Goal: Task Accomplishment & Management: Complete application form

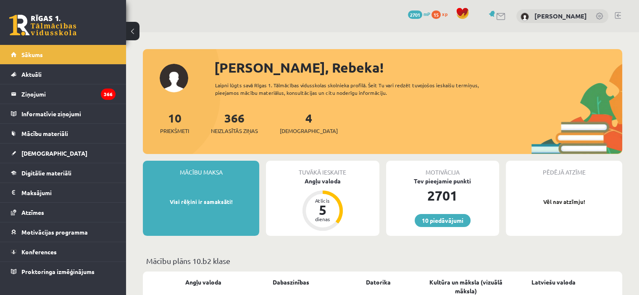
click at [316, 186] on div "Tuvākā ieskaite Angļu valoda Atlicis 5 dienas" at bounding box center [322, 198] width 113 height 75
click at [312, 182] on div "Angļu valoda" at bounding box center [322, 181] width 113 height 9
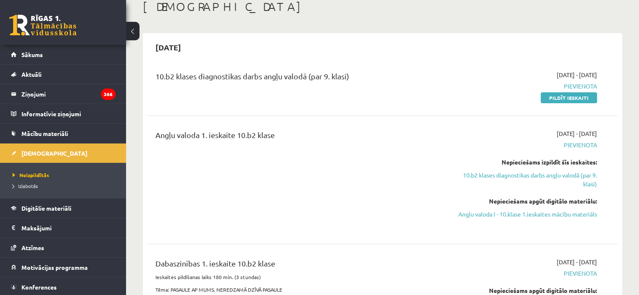
scroll to position [50, 0]
click at [555, 100] on link "Pildīt ieskaiti" at bounding box center [568, 97] width 56 height 11
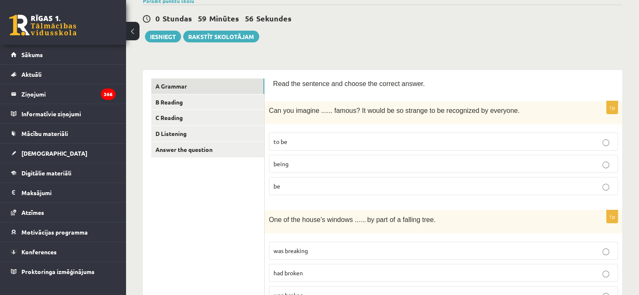
scroll to position [73, 0]
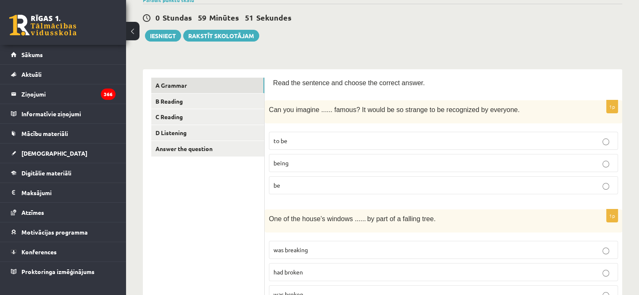
click at [297, 164] on p "being" at bounding box center [443, 163] width 340 height 9
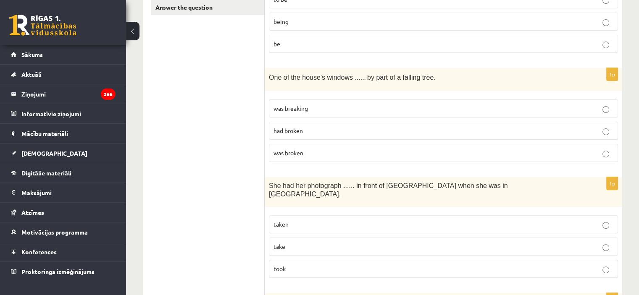
scroll to position [215, 0]
click at [306, 149] on p "was broken" at bounding box center [443, 152] width 340 height 9
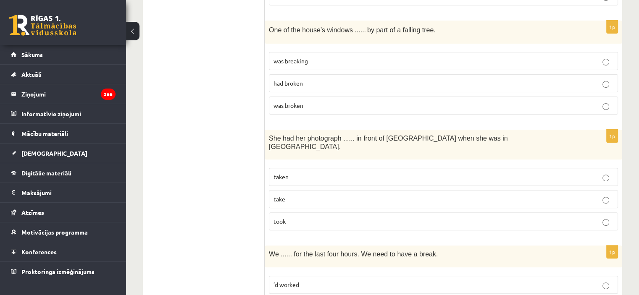
scroll to position [263, 0]
click at [287, 85] on p "had broken" at bounding box center [443, 82] width 340 height 9
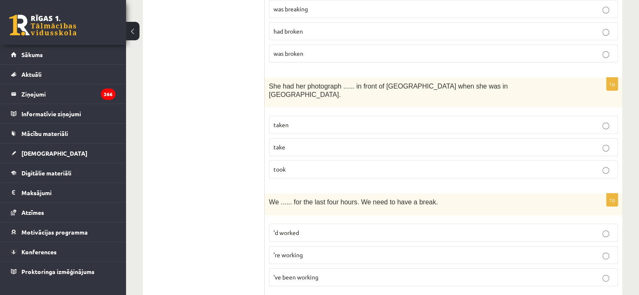
scroll to position [315, 0]
click at [293, 120] on p "taken" at bounding box center [443, 124] width 340 height 9
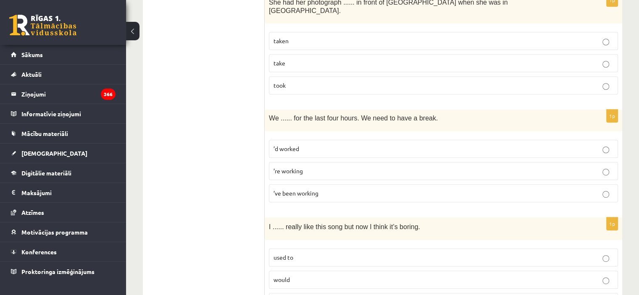
scroll to position [399, 0]
click at [307, 189] on span "’ve been working" at bounding box center [295, 193] width 45 height 8
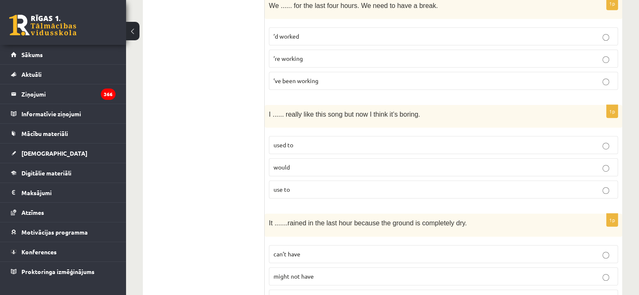
scroll to position [511, 0]
click at [299, 141] on p "used to" at bounding box center [443, 145] width 340 height 9
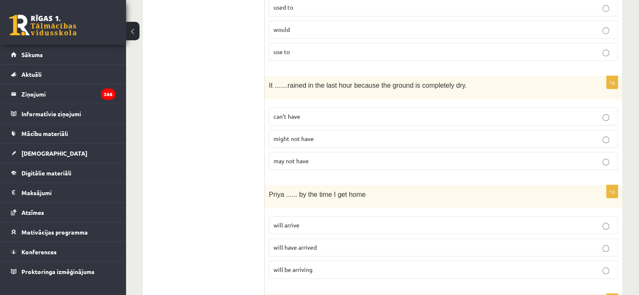
scroll to position [648, 0]
click at [292, 115] on fieldset "can’t have might not have may not have" at bounding box center [443, 137] width 349 height 69
click at [291, 113] on span "can’t have" at bounding box center [286, 117] width 27 height 8
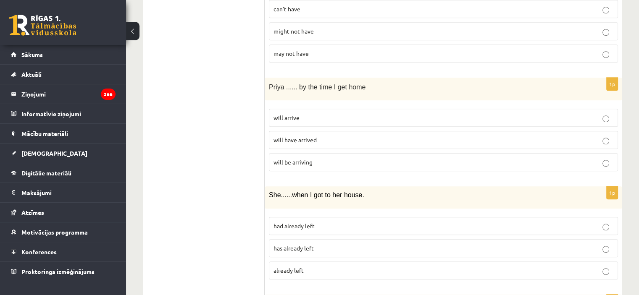
scroll to position [759, 0]
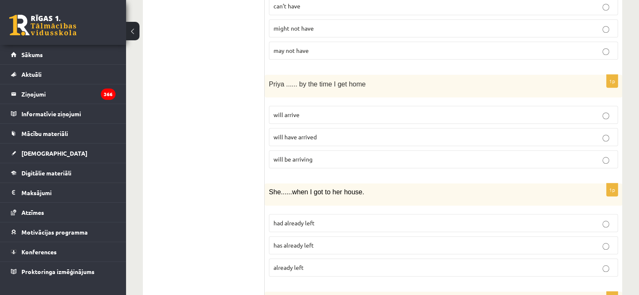
click at [317, 110] on p "will arrive" at bounding box center [443, 114] width 340 height 9
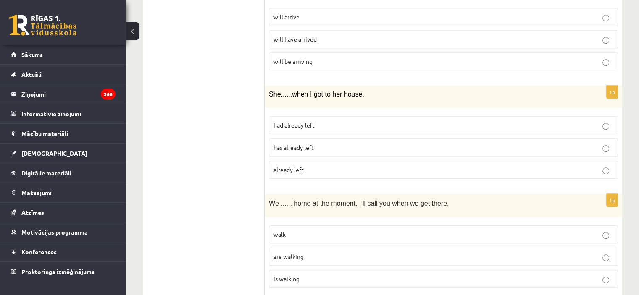
scroll to position [860, 0]
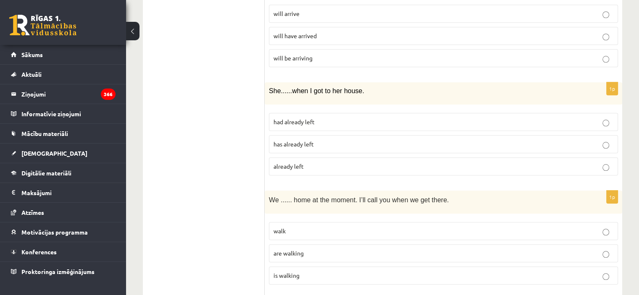
click at [317, 157] on label "already left" at bounding box center [443, 166] width 349 height 18
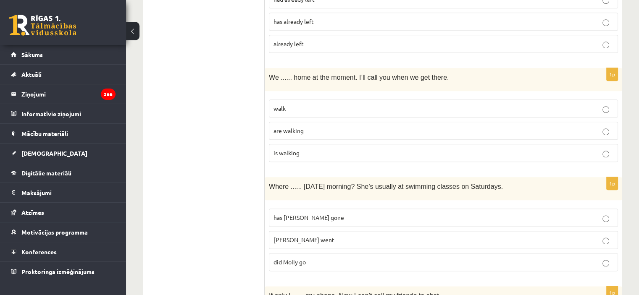
scroll to position [984, 0]
click at [292, 126] on span "are walking" at bounding box center [288, 130] width 30 height 8
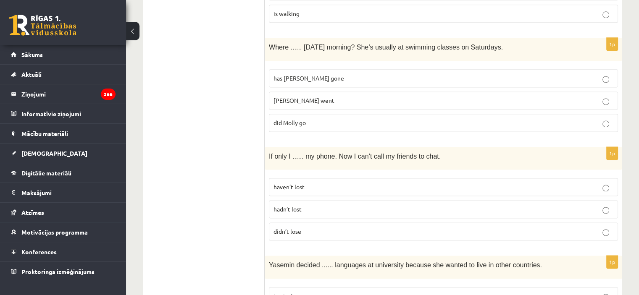
scroll to position [1123, 0]
click at [291, 117] on p "did Molly go" at bounding box center [443, 121] width 340 height 9
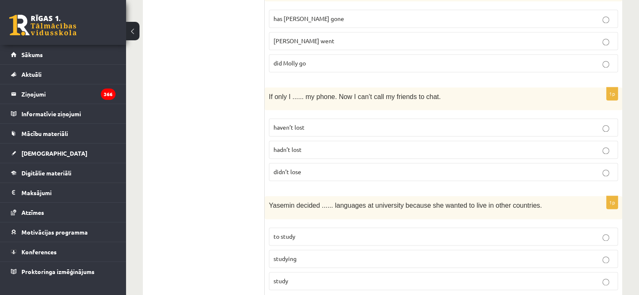
scroll to position [1183, 0]
click at [295, 144] on span "hadn’t lost" at bounding box center [287, 148] width 28 height 8
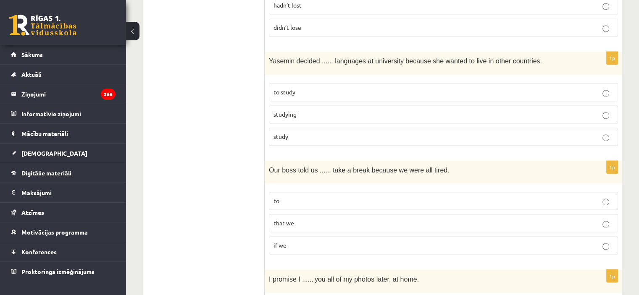
scroll to position [1327, 0]
click at [293, 87] on p "to study" at bounding box center [443, 91] width 340 height 9
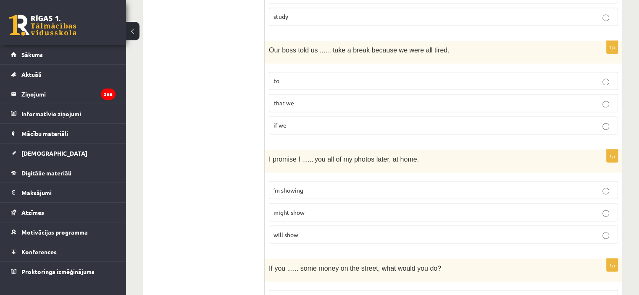
scroll to position [1466, 0]
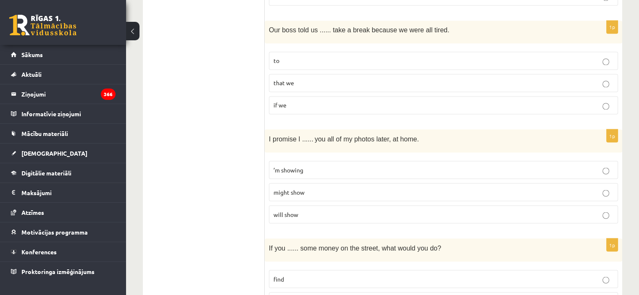
click at [287, 56] on p "to" at bounding box center [443, 60] width 340 height 9
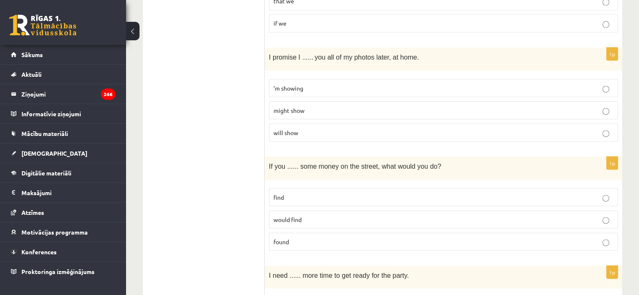
scroll to position [1549, 0]
click at [274, 128] on span "will show" at bounding box center [285, 132] width 25 height 8
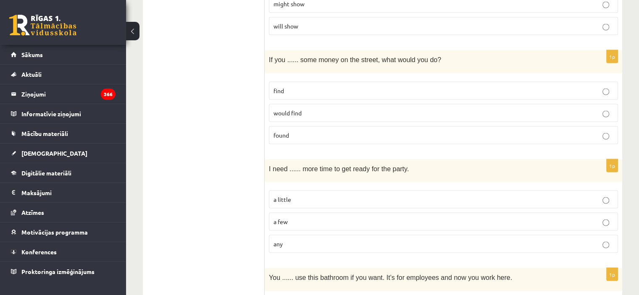
scroll to position [1655, 0]
click at [281, 108] on span "would find" at bounding box center [287, 112] width 28 height 8
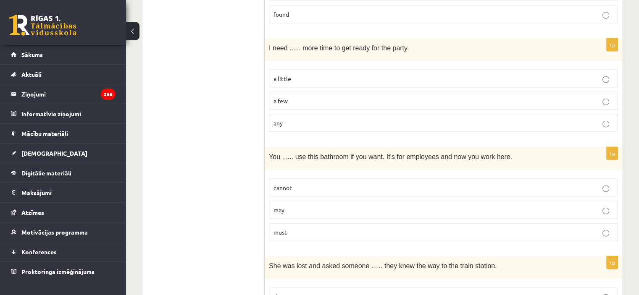
scroll to position [1776, 0]
click at [285, 74] on span "a little" at bounding box center [282, 78] width 18 height 8
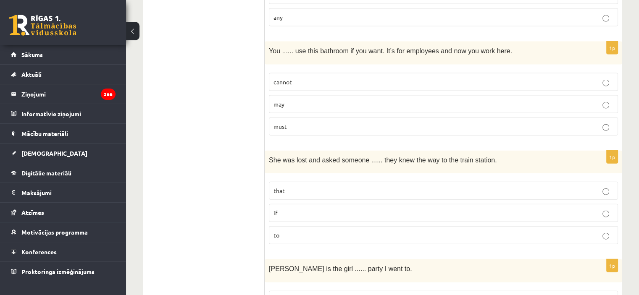
scroll to position [1892, 0]
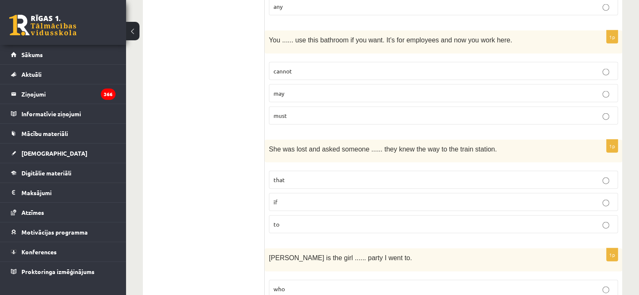
click at [301, 84] on label "may" at bounding box center [443, 93] width 349 height 18
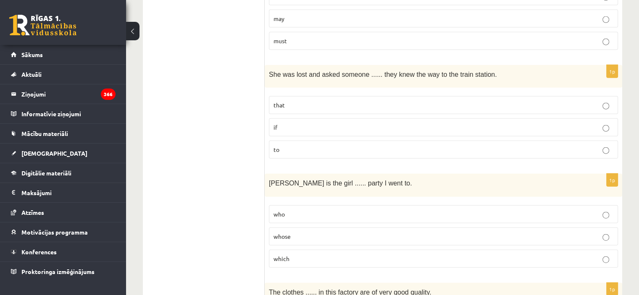
scroll to position [1968, 0]
click at [286, 144] on p "to" at bounding box center [443, 148] width 340 height 9
click at [276, 122] on p "if" at bounding box center [443, 126] width 340 height 9
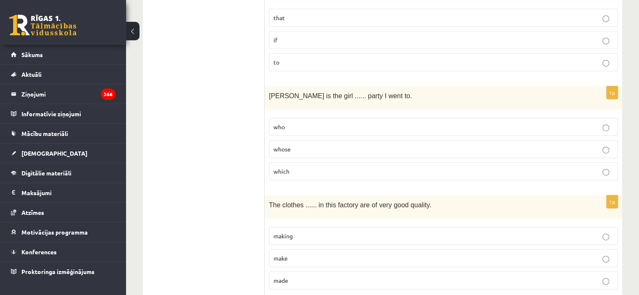
scroll to position [2060, 0]
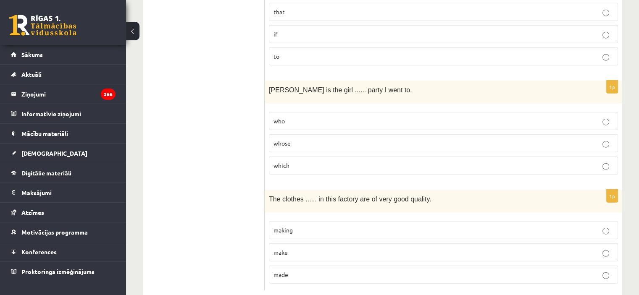
click at [286, 134] on label "whose" at bounding box center [443, 143] width 349 height 18
click at [282, 266] on label "made" at bounding box center [443, 275] width 349 height 18
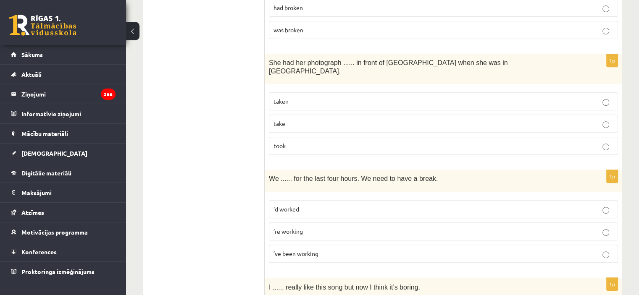
scroll to position [0, 0]
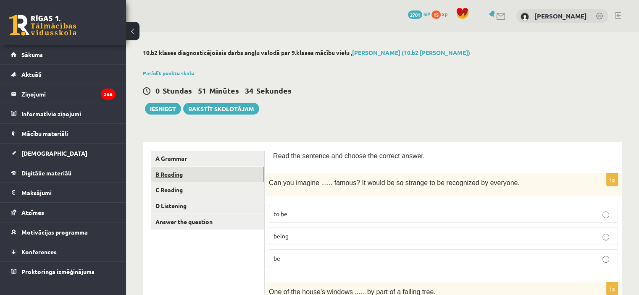
click at [202, 178] on link "B Reading" at bounding box center [207, 175] width 113 height 16
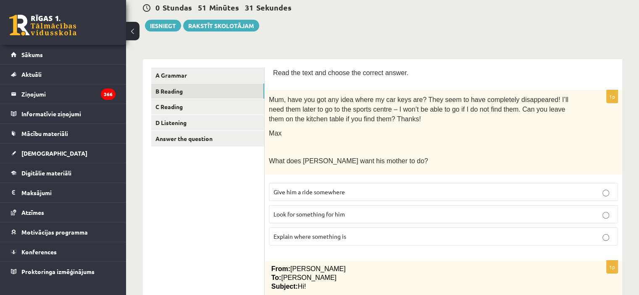
scroll to position [84, 0]
click at [376, 210] on p "Look for something for him" at bounding box center [443, 214] width 340 height 9
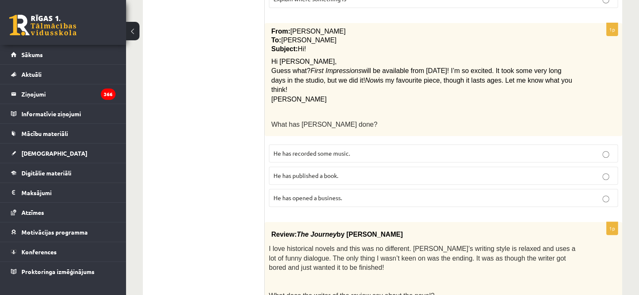
scroll to position [322, 0]
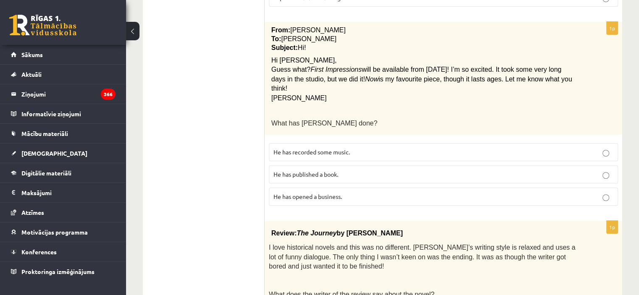
click at [307, 143] on label "He has recorded some music." at bounding box center [443, 152] width 349 height 18
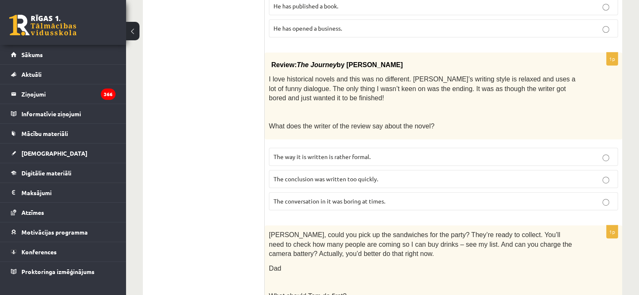
scroll to position [506, 0]
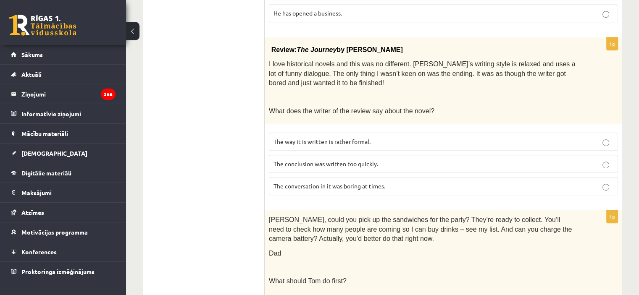
click at [312, 160] on p "The conclusion was written too quickly." at bounding box center [443, 164] width 340 height 9
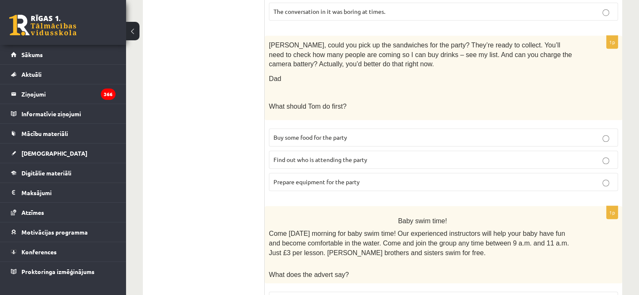
scroll to position [680, 0]
click at [325, 178] on span "Prepare equipment for the party" at bounding box center [316, 182] width 86 height 8
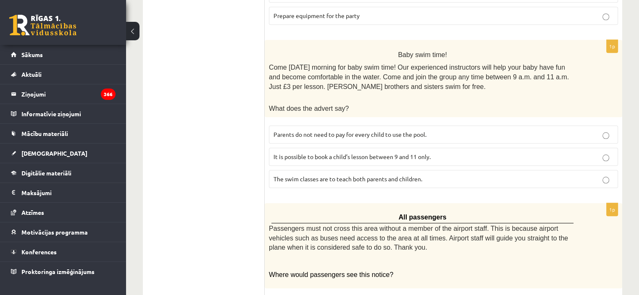
scroll to position [860, 0]
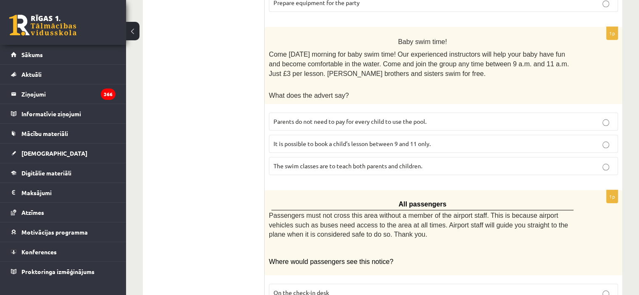
click at [336, 140] on span "It is possible to book a child’s lesson between 9 and 11 only." at bounding box center [351, 144] width 157 height 8
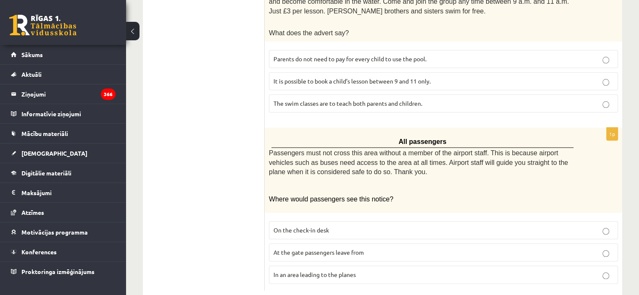
scroll to position [925, 0]
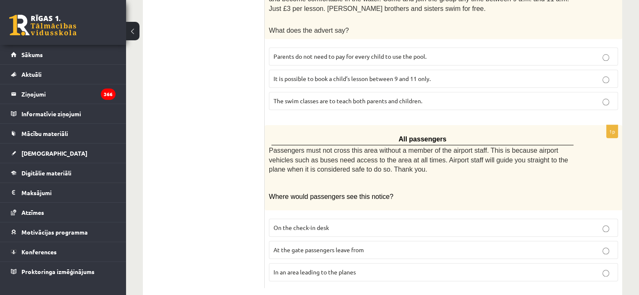
click at [282, 263] on label "In an area leading to the planes" at bounding box center [443, 272] width 349 height 18
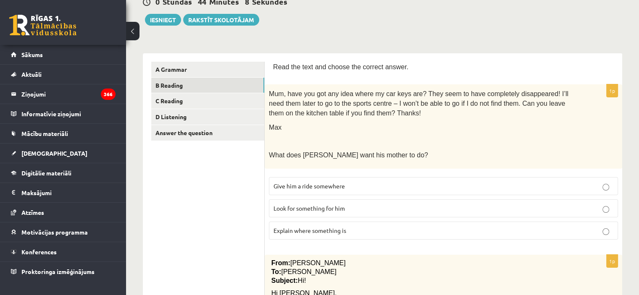
scroll to position [89, 0]
click at [222, 100] on link "C Reading" at bounding box center [207, 102] width 113 height 16
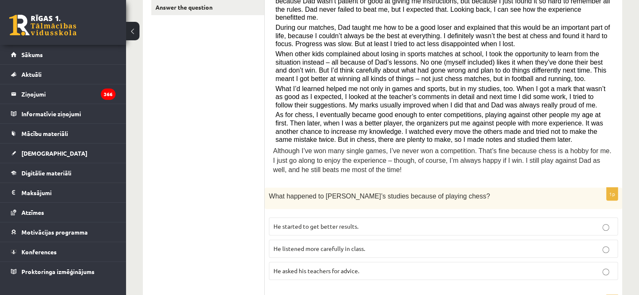
scroll to position [215, 0]
click at [301, 222] on span "He started to get better results." at bounding box center [315, 226] width 85 height 8
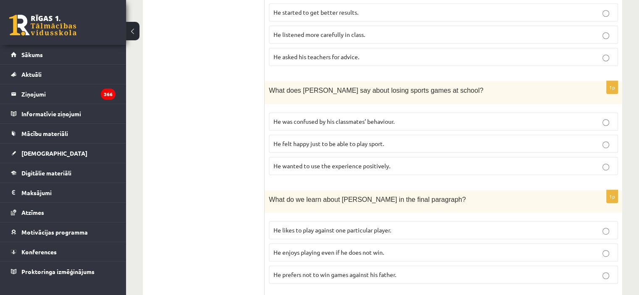
scroll to position [421, 0]
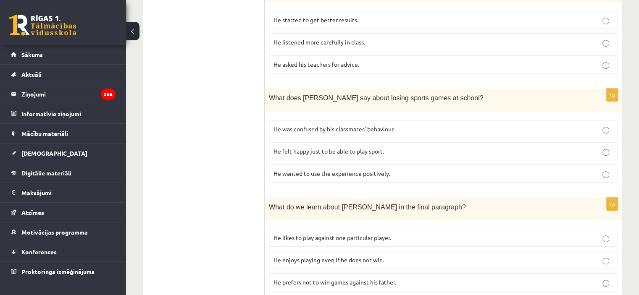
click at [312, 170] on span "He wanted to use the experience positively." at bounding box center [331, 174] width 117 height 8
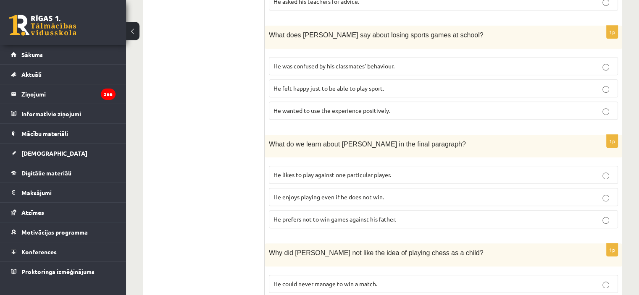
scroll to position [485, 0]
click at [311, 188] on label "He enjoys playing even if he does not win." at bounding box center [443, 197] width 349 height 18
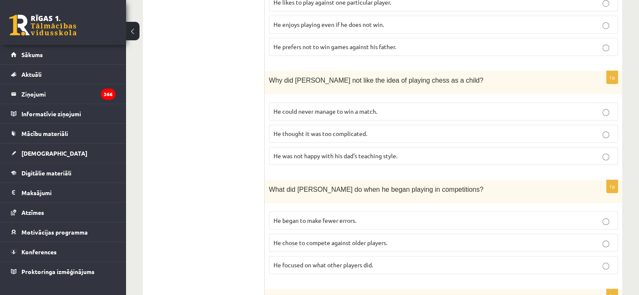
scroll to position [658, 0]
click at [336, 129] on p "He thought it was too complicated." at bounding box center [443, 133] width 340 height 9
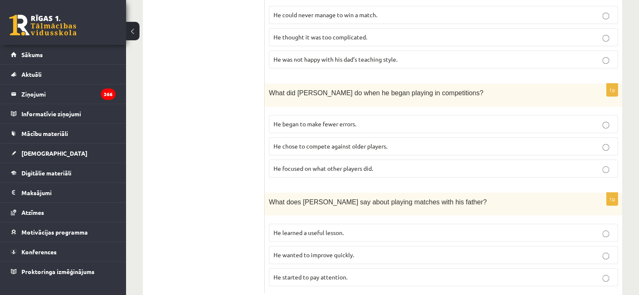
scroll to position [763, 0]
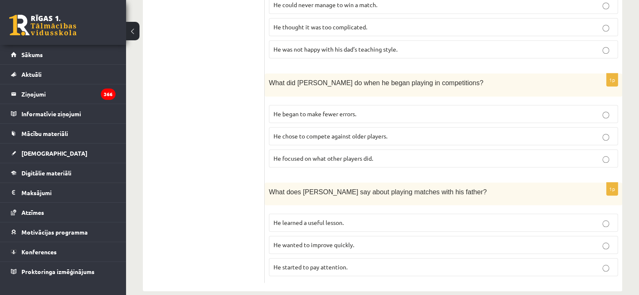
click at [286, 154] on p "He focused on what other players did." at bounding box center [443, 158] width 340 height 9
click at [297, 219] on span "He learned a useful lesson." at bounding box center [308, 223] width 70 height 8
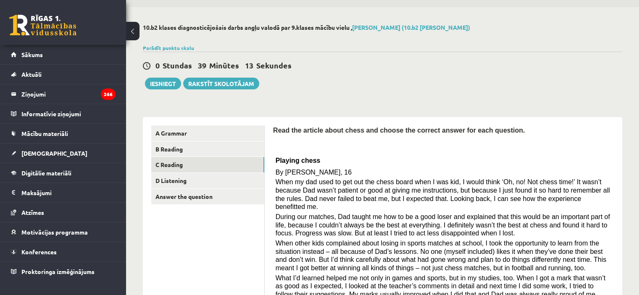
scroll to position [0, 0]
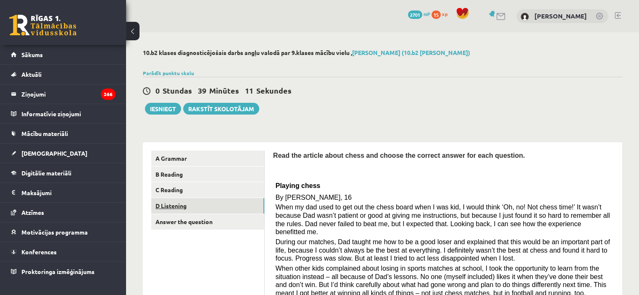
click at [226, 211] on link "D Listening" at bounding box center [207, 206] width 113 height 16
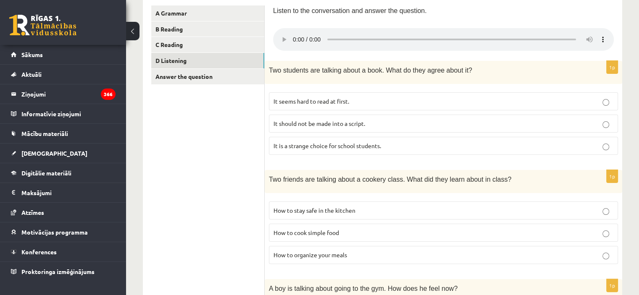
scroll to position [146, 0]
click at [277, 225] on label "How to cook simple food" at bounding box center [443, 232] width 349 height 18
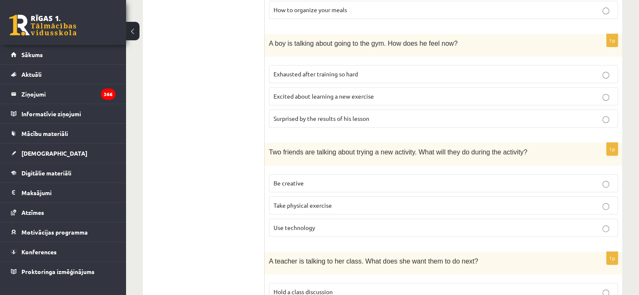
scroll to position [391, 0]
click at [310, 186] on label "Be creative" at bounding box center [443, 183] width 349 height 18
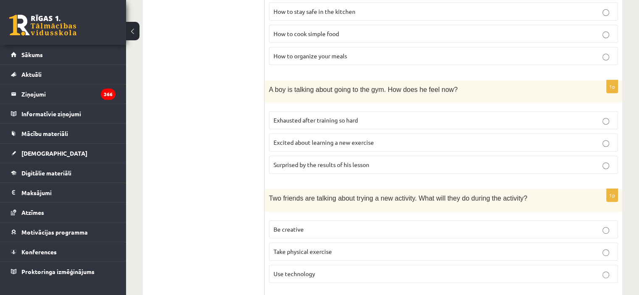
scroll to position [344, 0]
click at [354, 140] on span "Excited about learning a new exercise" at bounding box center [323, 143] width 100 height 8
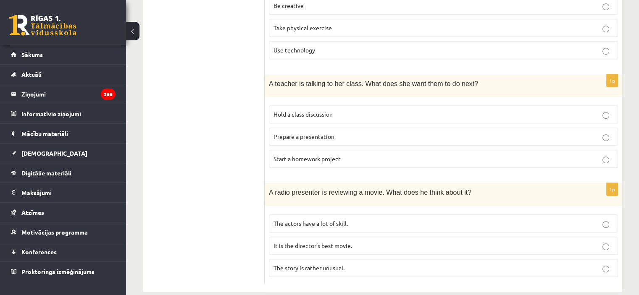
scroll to position [569, 0]
click at [336, 236] on label "It is the director’s best movie." at bounding box center [443, 245] width 349 height 18
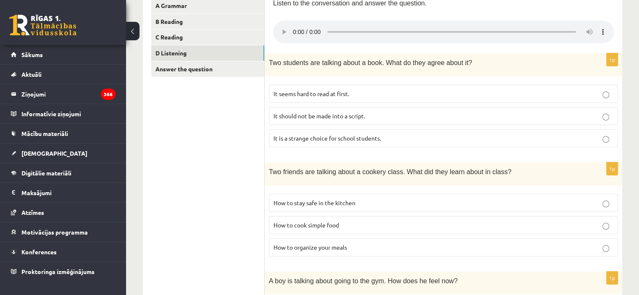
scroll to position [153, 0]
click at [354, 100] on label "It seems hard to read at first." at bounding box center [443, 93] width 349 height 18
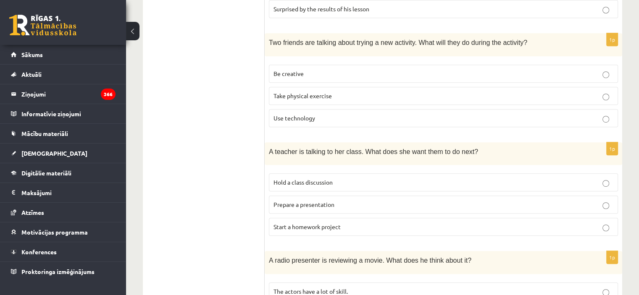
scroll to position [502, 0]
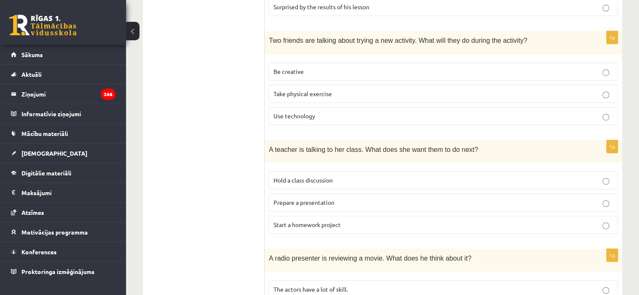
click at [278, 220] on p "Start a homework project" at bounding box center [443, 224] width 340 height 9
click at [272, 205] on label "Prepare a presentation" at bounding box center [443, 203] width 349 height 18
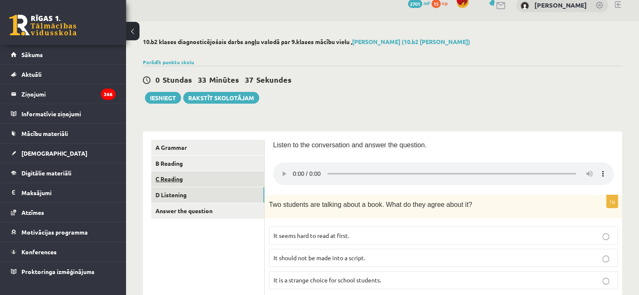
scroll to position [3, 0]
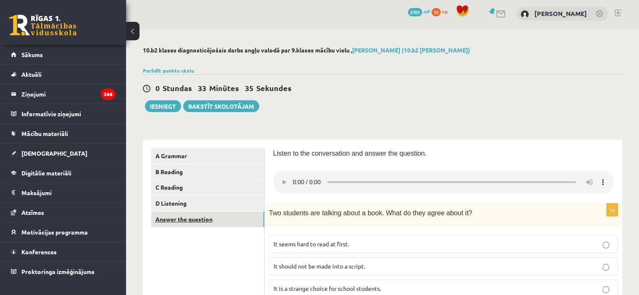
click at [205, 223] on link "Answer the question" at bounding box center [207, 220] width 113 height 16
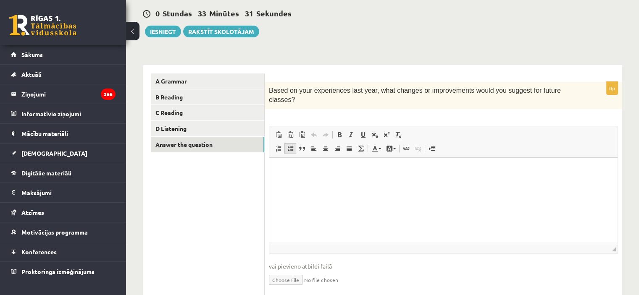
scroll to position [85, 0]
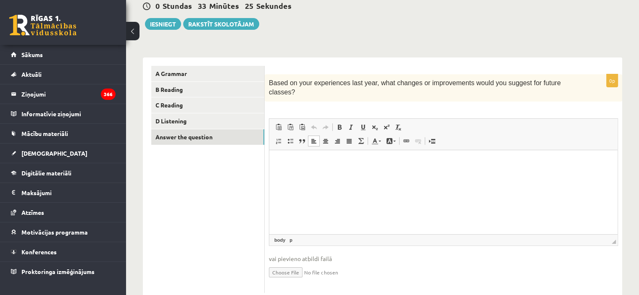
click at [294, 176] on html at bounding box center [443, 163] width 348 height 26
click at [279, 162] on p "**********" at bounding box center [444, 162] width 332 height 9
click at [470, 159] on p "**********" at bounding box center [444, 162] width 332 height 9
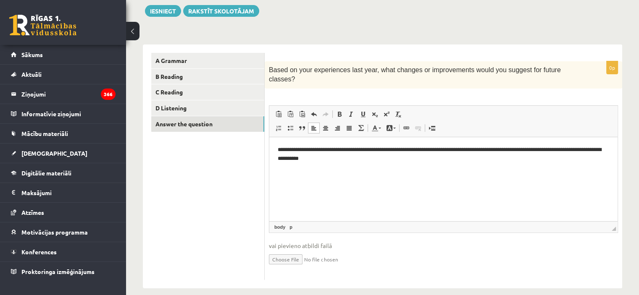
scroll to position [0, 0]
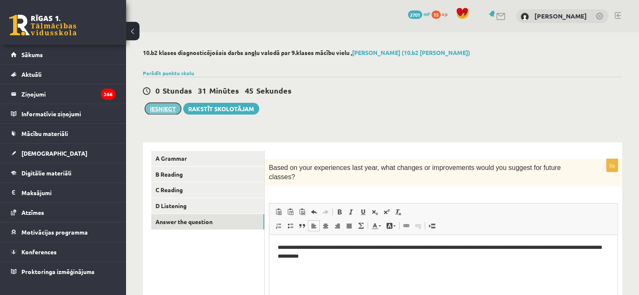
click at [160, 107] on button "Iesniegt" at bounding box center [163, 109] width 36 height 12
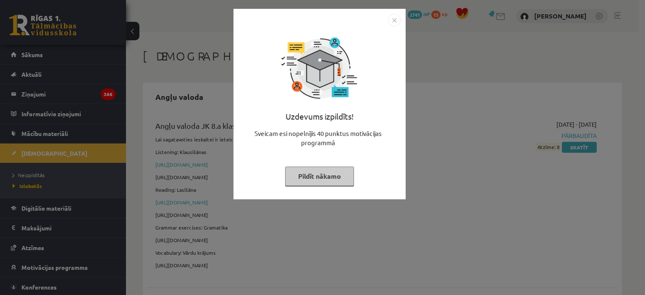
click at [391, 18] on img "Close" at bounding box center [394, 20] width 13 height 13
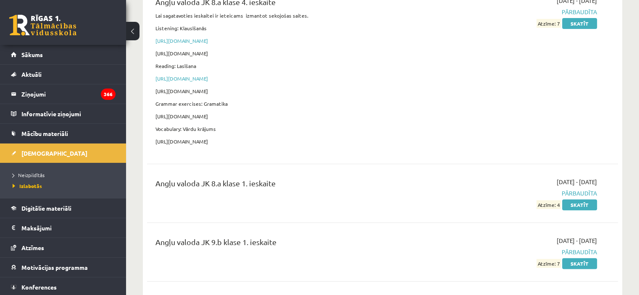
scroll to position [543, 0]
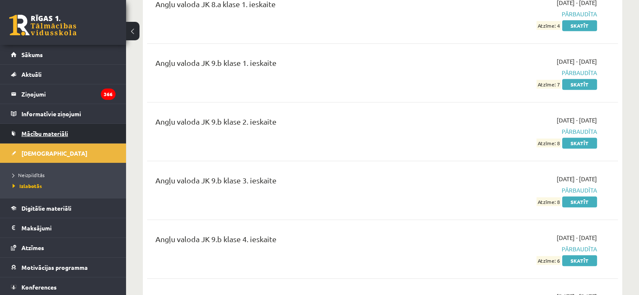
click at [55, 137] on link "Mācību materiāli" at bounding box center [63, 133] width 105 height 19
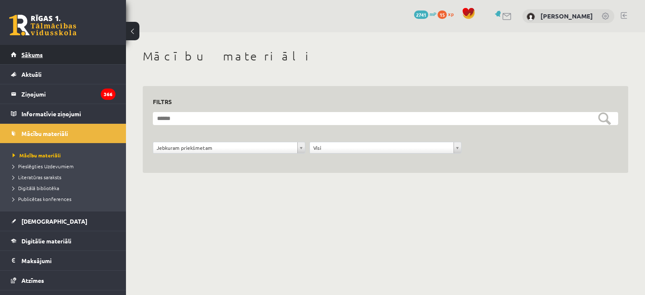
click at [47, 51] on link "Sākums" at bounding box center [63, 54] width 105 height 19
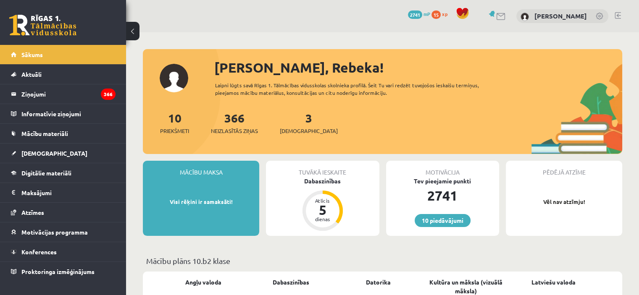
drag, startPoint x: 0, startPoint y: 0, endPoint x: 237, endPoint y: 110, distance: 261.3
click at [237, 110] on div "366 Neizlasītās ziņas" at bounding box center [234, 122] width 47 height 26
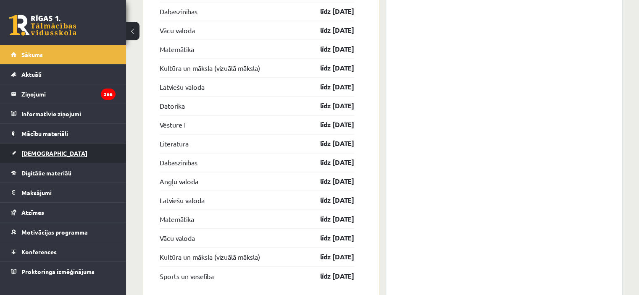
scroll to position [1326, 0]
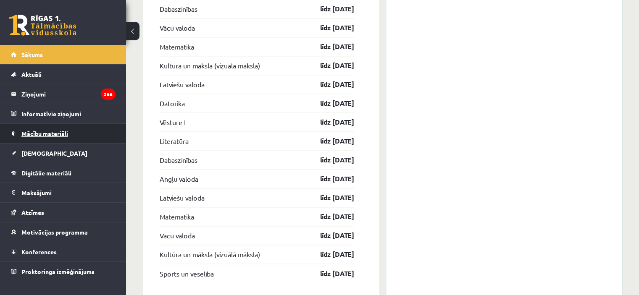
click at [52, 132] on span "Mācību materiāli" at bounding box center [44, 134] width 47 height 8
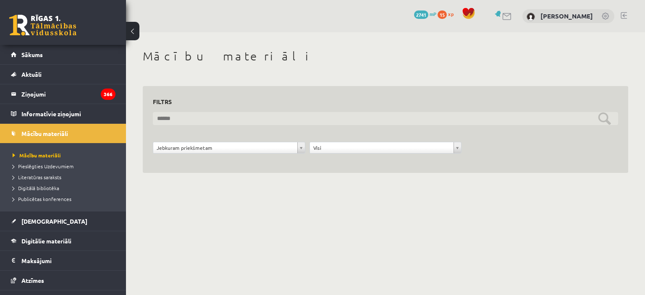
click at [203, 113] on input "text" at bounding box center [385, 118] width 465 height 13
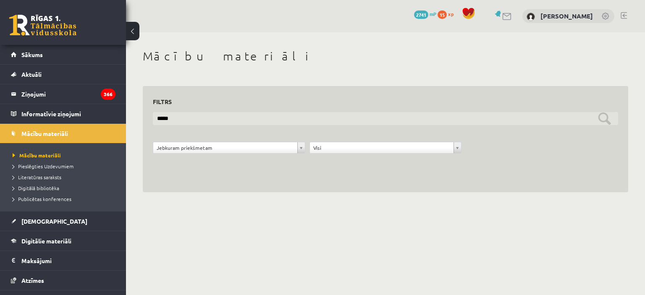
type input "*****"
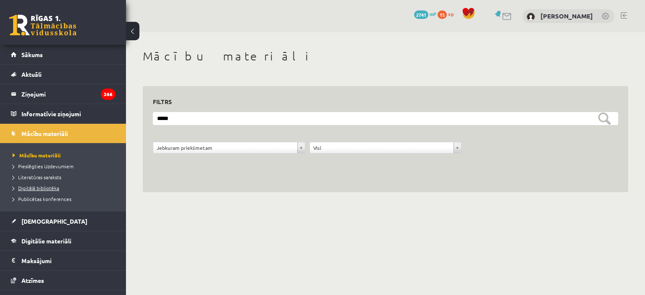
click at [50, 188] on span "Digitālā bibliotēka" at bounding box center [36, 188] width 47 height 7
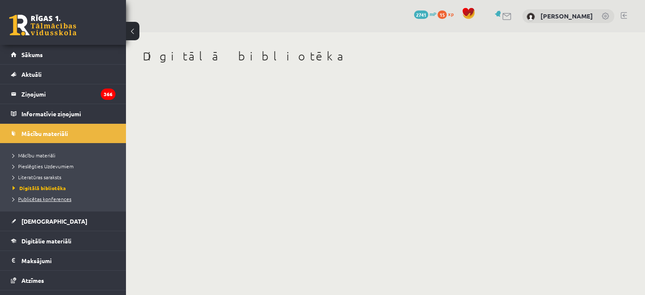
click at [45, 196] on span "Publicētas konferences" at bounding box center [42, 199] width 59 height 7
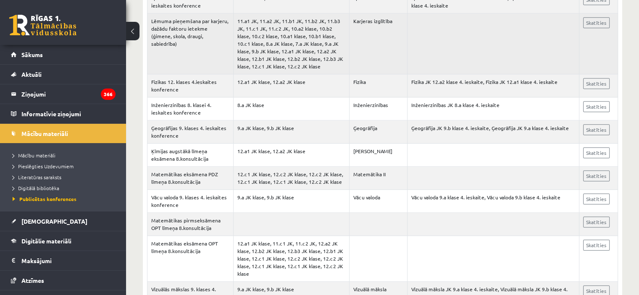
scroll to position [882, 0]
click at [530, 212] on td at bounding box center [493, 223] width 172 height 23
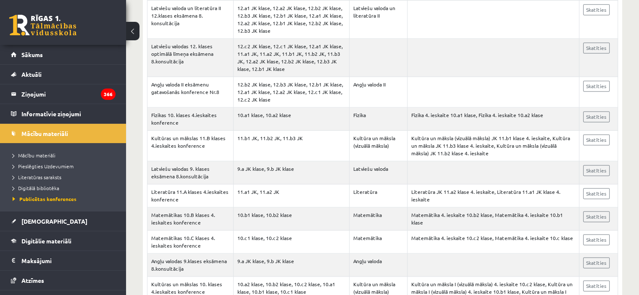
scroll to position [1186, 0]
click at [585, 211] on link "Skatīties" at bounding box center [596, 216] width 26 height 11
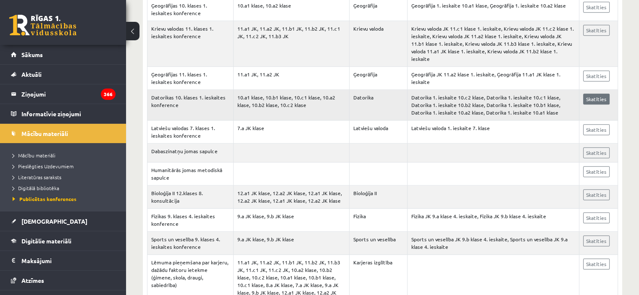
scroll to position [573, 0]
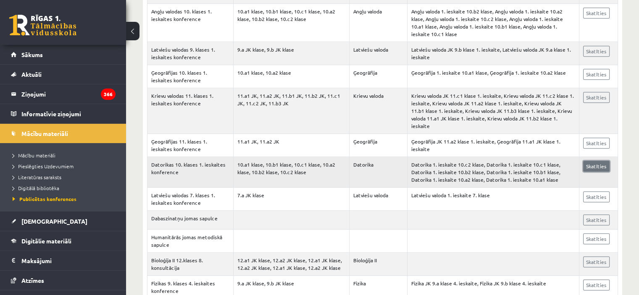
click at [598, 161] on link "Skatīties" at bounding box center [596, 166] width 26 height 11
